Goal: Task Accomplishment & Management: Complete application form

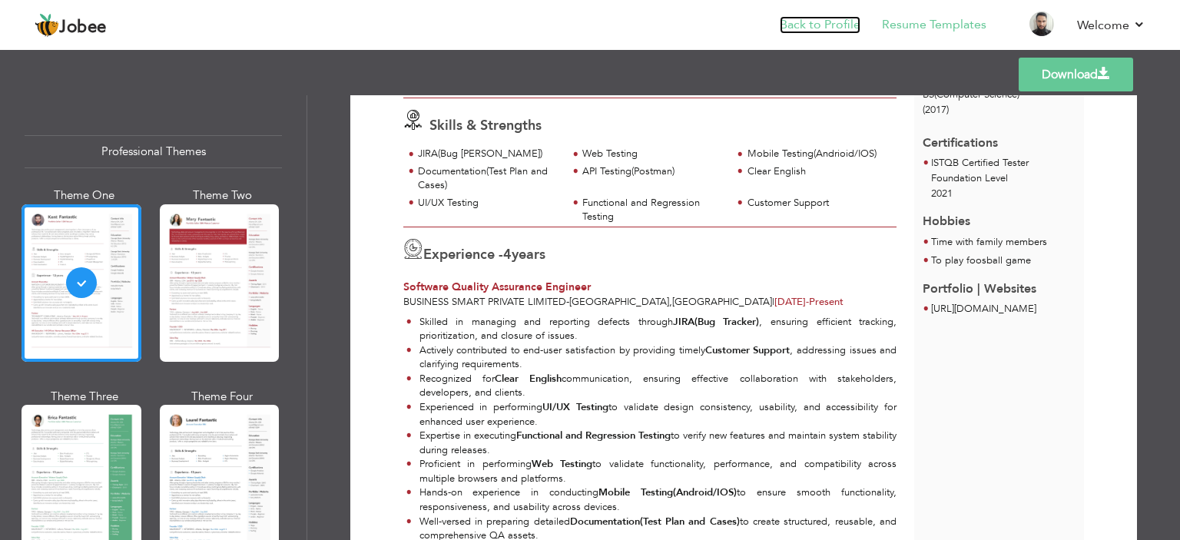
click at [808, 24] on link "Back to Profile" at bounding box center [820, 25] width 81 height 18
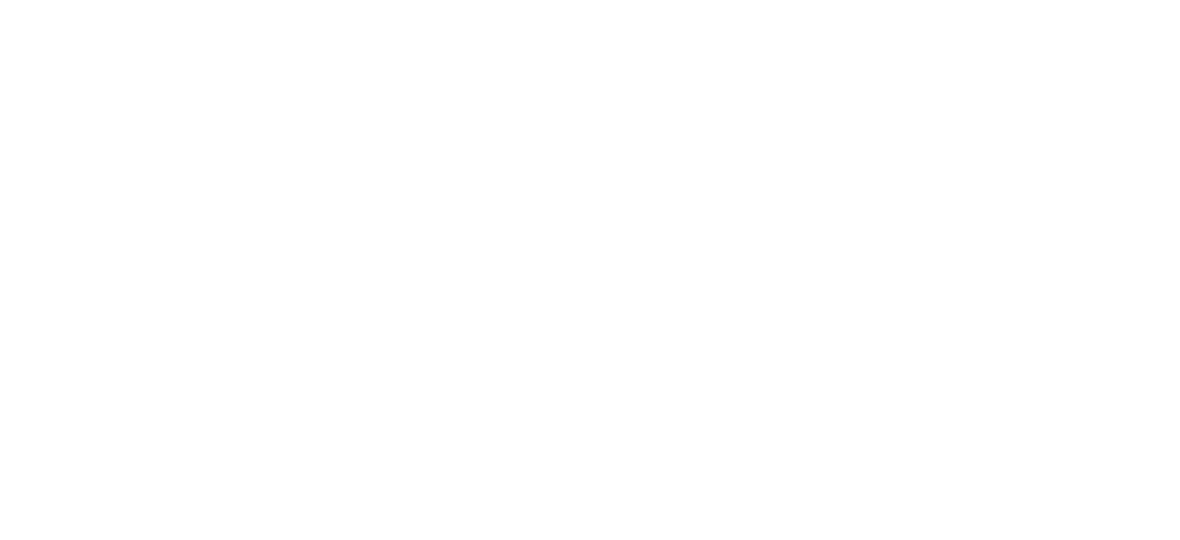
click at [0, 0] on html "Jobee {{profile}} Resume Templates Resume Templates Cover Letters About My Resu…" at bounding box center [0, 0] width 0 height 0
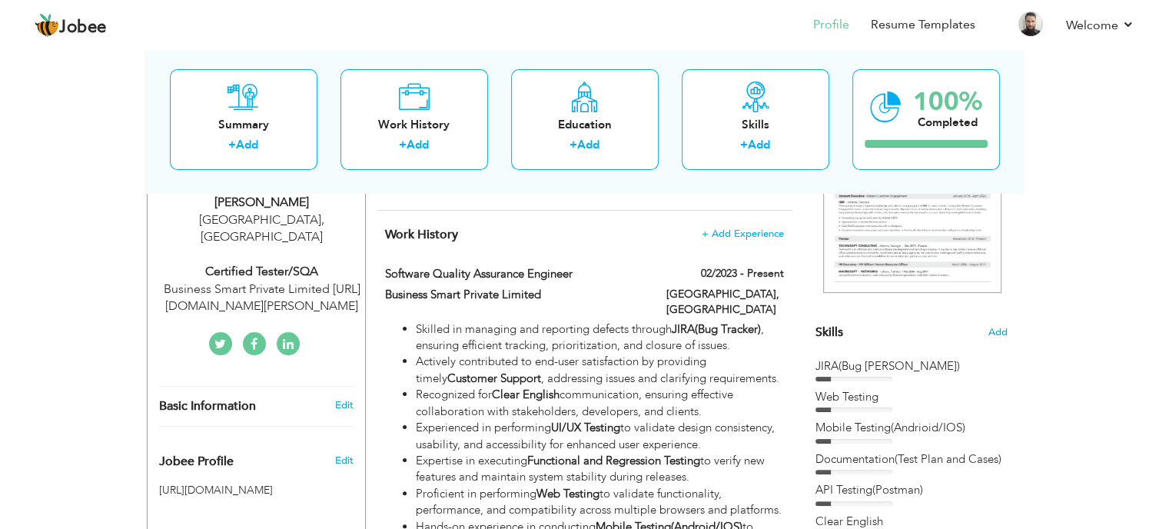
scroll to position [307, 0]
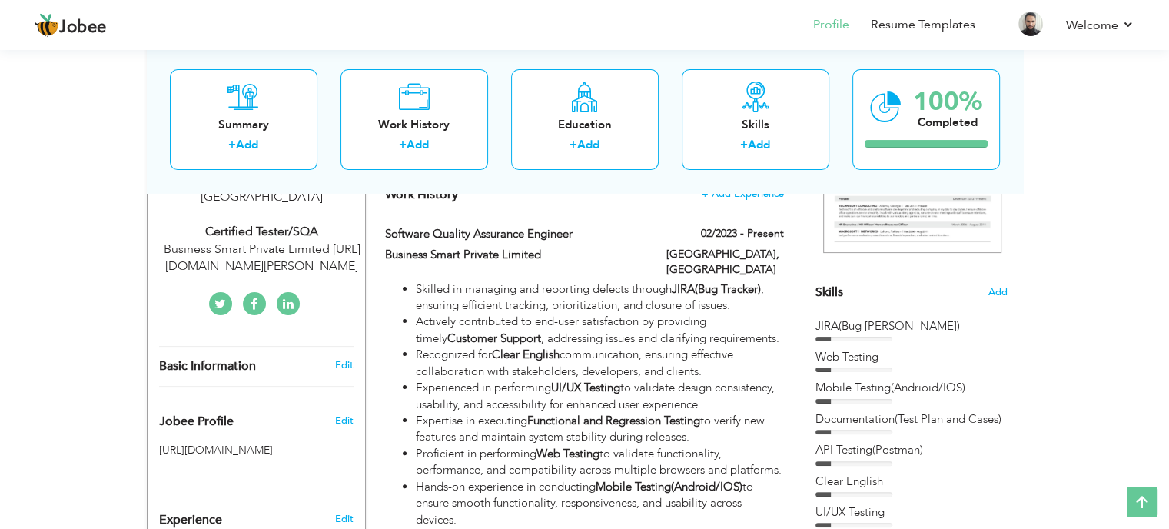
click at [993, 284] on div "Skills Add" at bounding box center [911, 141] width 192 height 319
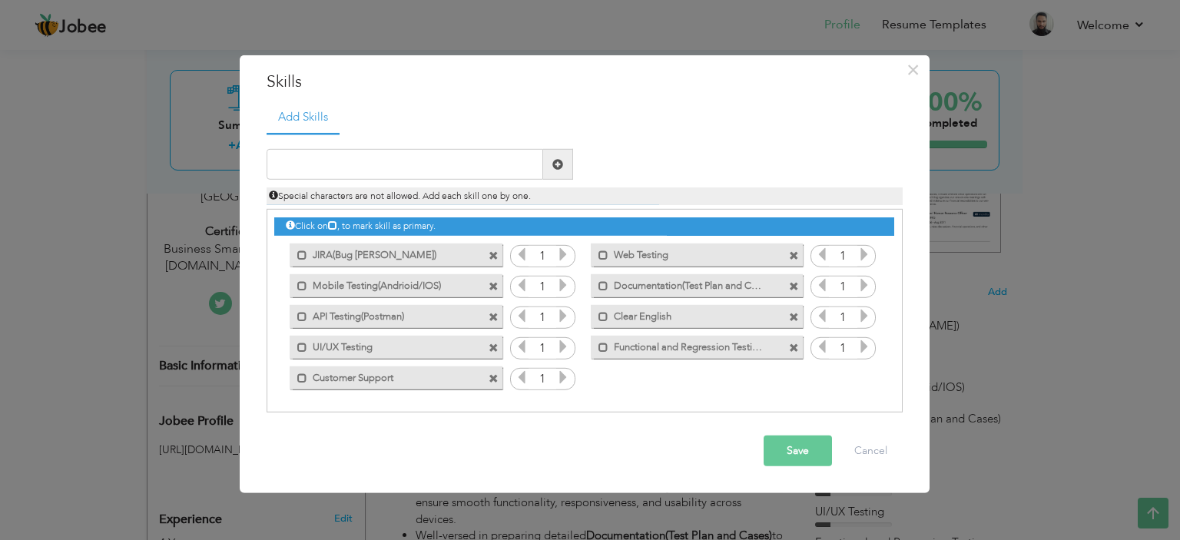
click at [792, 313] on span at bounding box center [794, 317] width 10 height 10
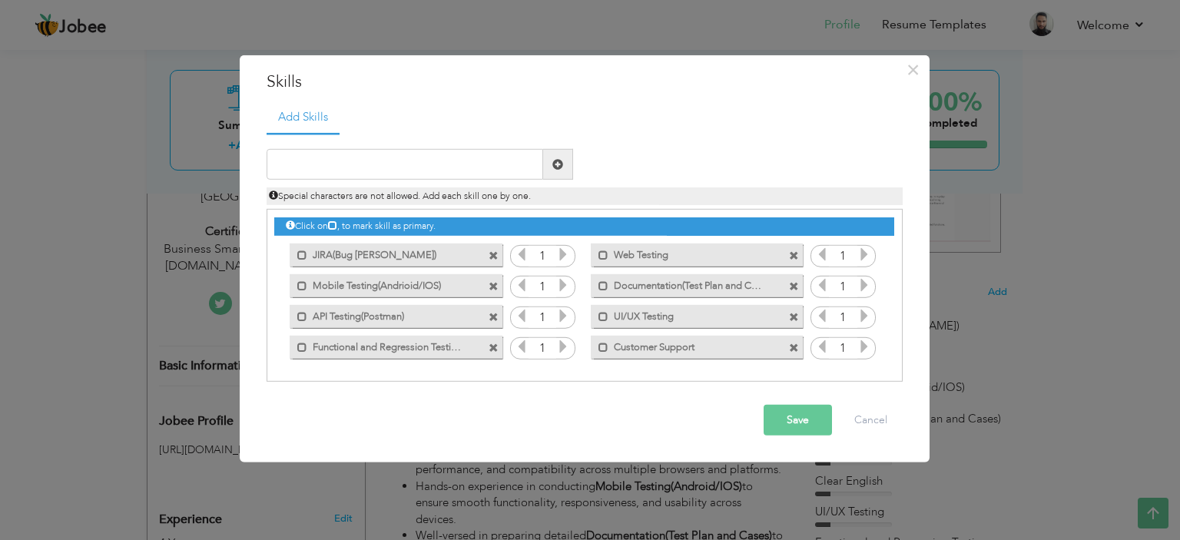
click at [789, 347] on span at bounding box center [794, 348] width 10 height 10
click at [287, 163] on input "text" at bounding box center [405, 164] width 277 height 31
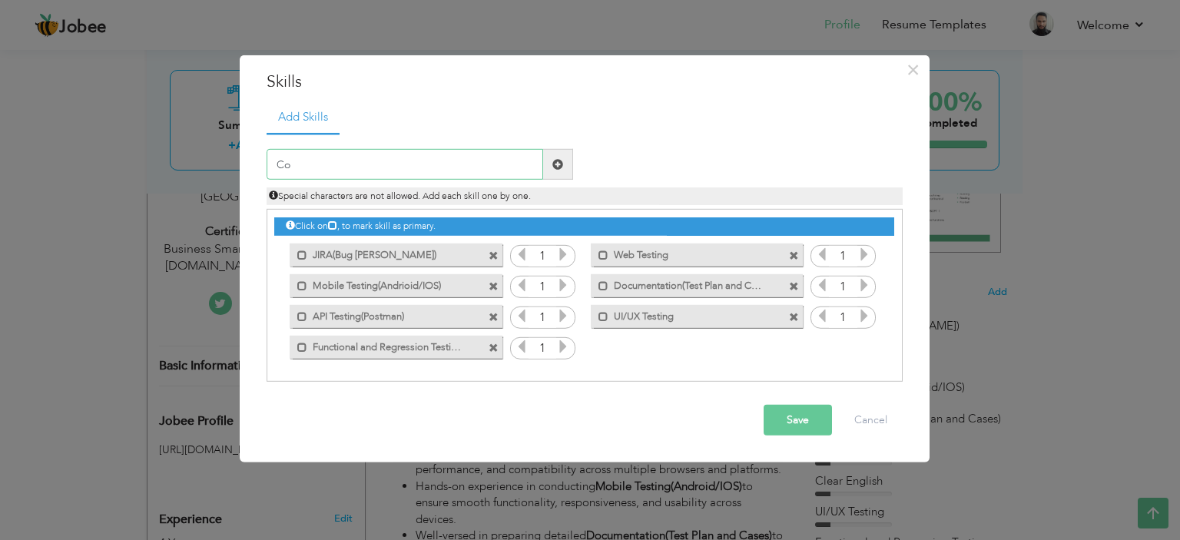
type input "C"
click at [784, 426] on button "Save" at bounding box center [798, 420] width 68 height 31
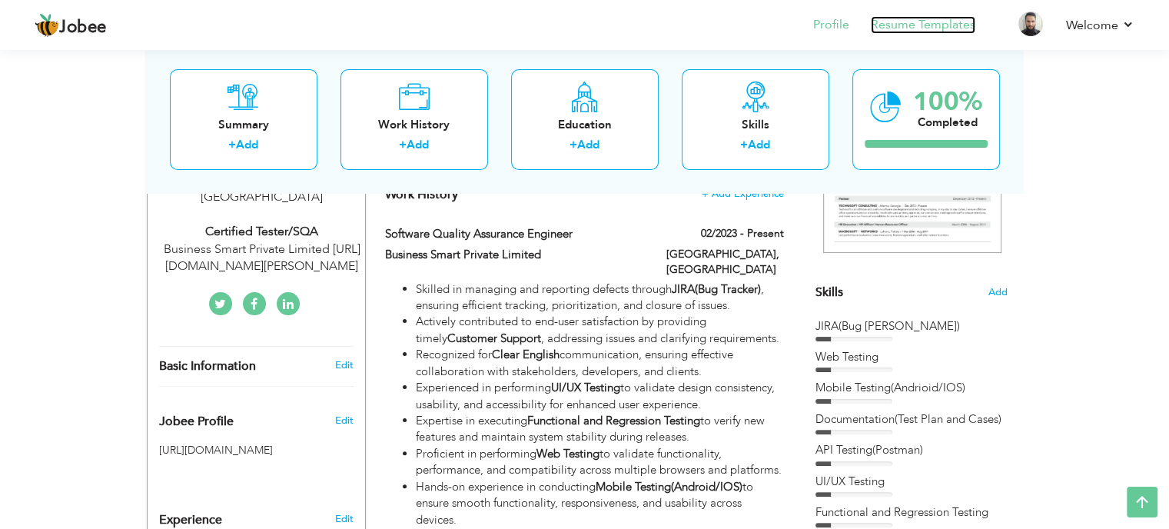
click at [962, 28] on link "Resume Templates" at bounding box center [923, 25] width 104 height 18
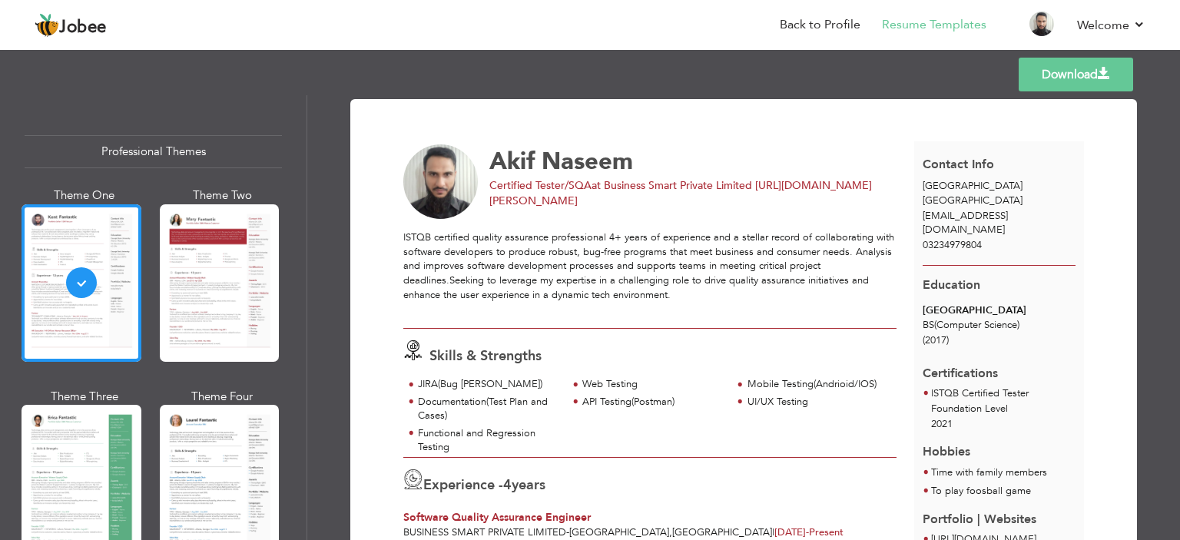
click at [1103, 78] on span at bounding box center [1104, 74] width 12 height 12
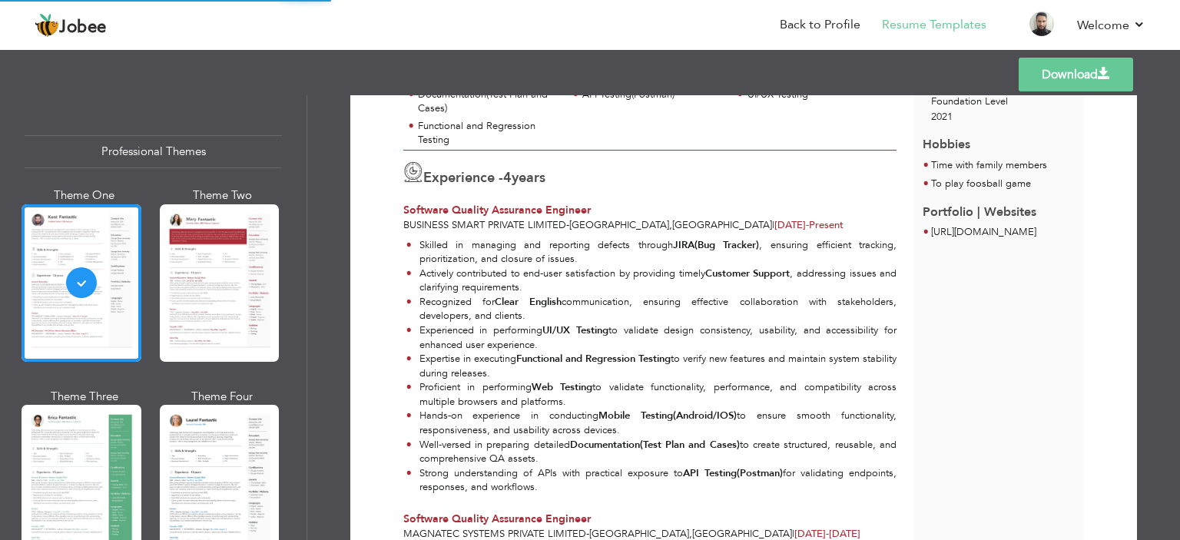
scroll to position [154, 0]
